Goal: Navigation & Orientation: Find specific page/section

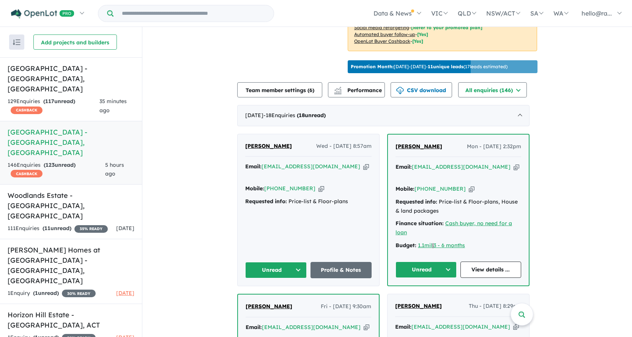
scroll to position [240, 0]
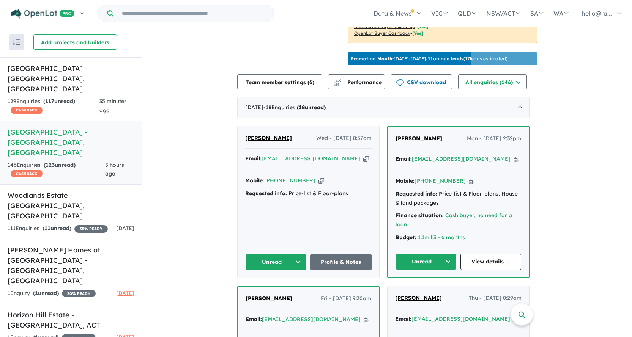
click at [363, 156] on icon "button" at bounding box center [366, 159] width 6 height 8
click at [318, 177] on icon "button" at bounding box center [321, 181] width 6 height 8
click at [27, 73] on h5 "Caddens Hill Quarter Estate - Caddens , NSW" at bounding box center [71, 78] width 127 height 31
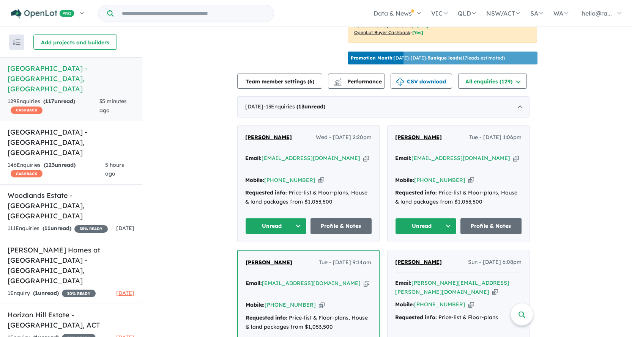
scroll to position [251, 0]
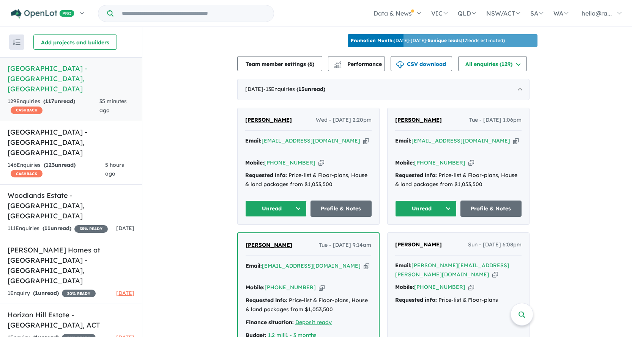
drag, startPoint x: 354, startPoint y: 155, endPoint x: 352, endPoint y: 125, distance: 29.7
click at [363, 145] on icon "button" at bounding box center [366, 141] width 6 height 8
